Goal: Communication & Community: Answer question/provide support

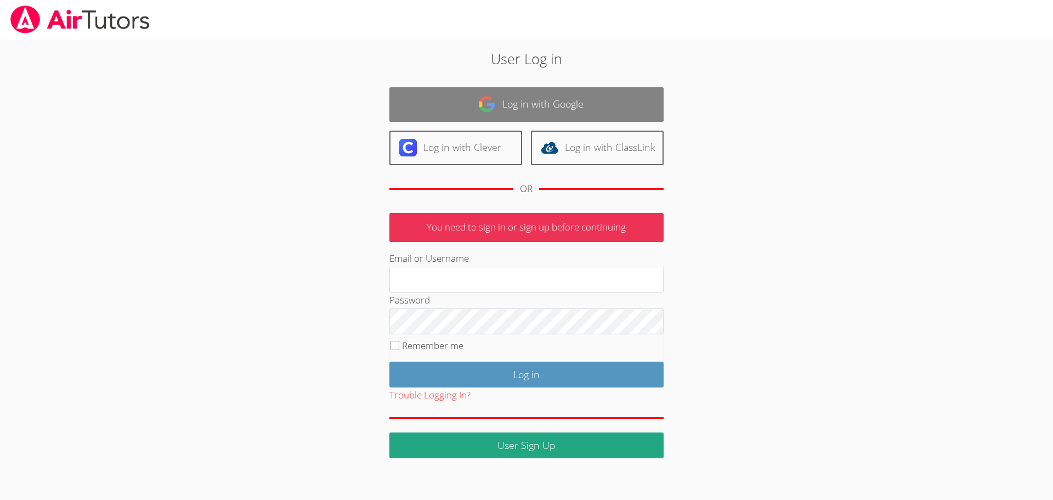
click at [510, 95] on link "Log in with Google" at bounding box center [527, 104] width 274 height 35
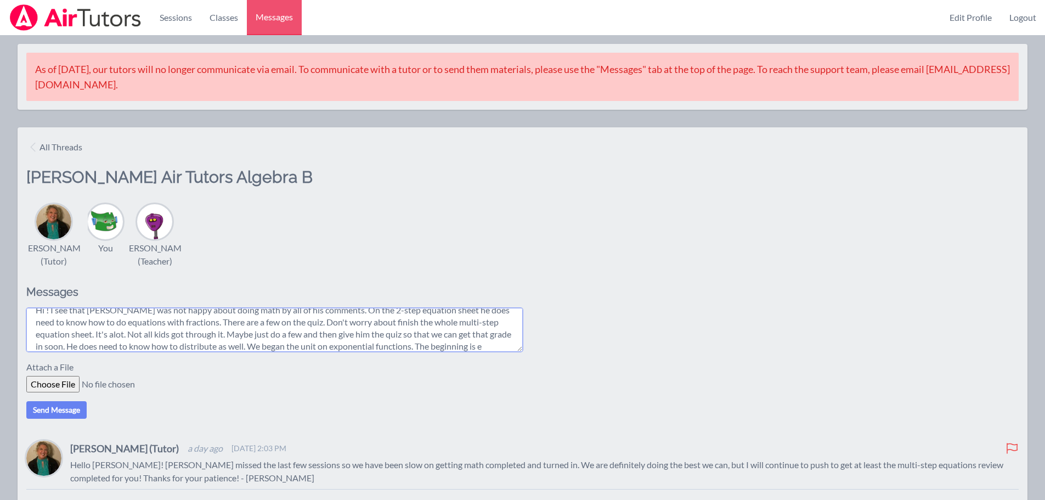
scroll to position [21, 0]
click at [47, 352] on textarea "Hi ! I see that [PERSON_NAME] was not happy about doing math by all of his comm…" at bounding box center [274, 330] width 497 height 44
click at [322, 332] on textarea "Hi ! I see that [PERSON_NAME] was not happy about doing math by all of his comm…" at bounding box center [274, 330] width 497 height 44
click at [477, 344] on textarea "Hi ! I see that [PERSON_NAME] was not happy about doing math by all of his comm…" at bounding box center [274, 330] width 497 height 44
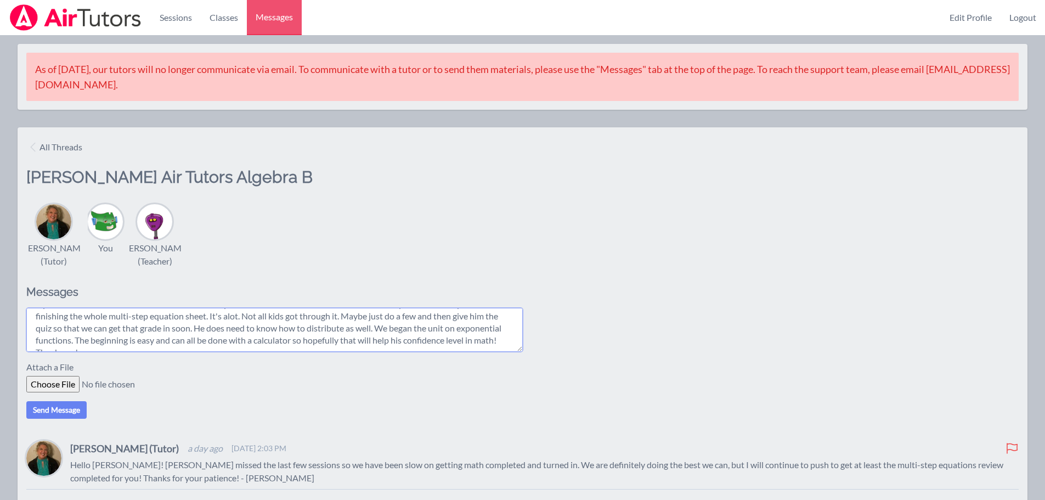
scroll to position [38, 0]
type textarea "Hi ! I see that [PERSON_NAME] was not happy about doing math by all of his comm…"
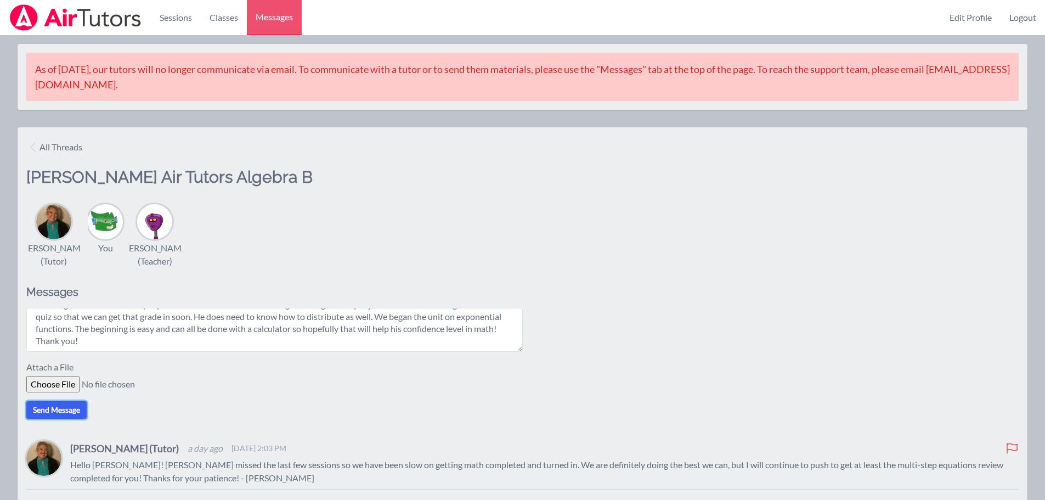
click at [43, 418] on button "Send Message" at bounding box center [56, 410] width 60 height 18
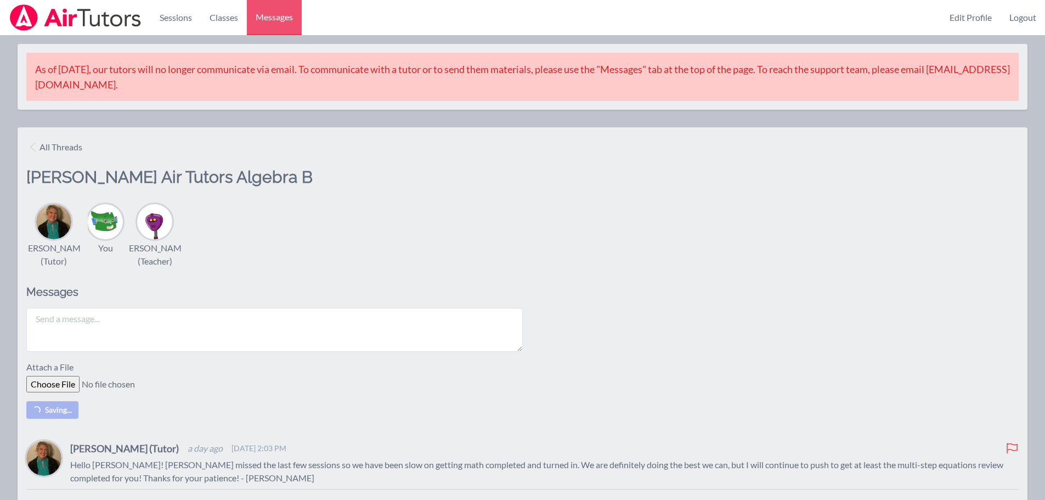
scroll to position [0, 0]
